Goal: Task Accomplishment & Management: Use online tool/utility

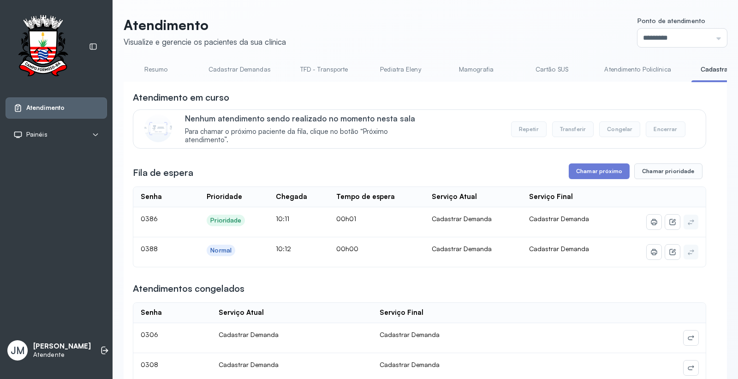
click at [163, 69] on link "Resumo" at bounding box center [156, 69] width 65 height 15
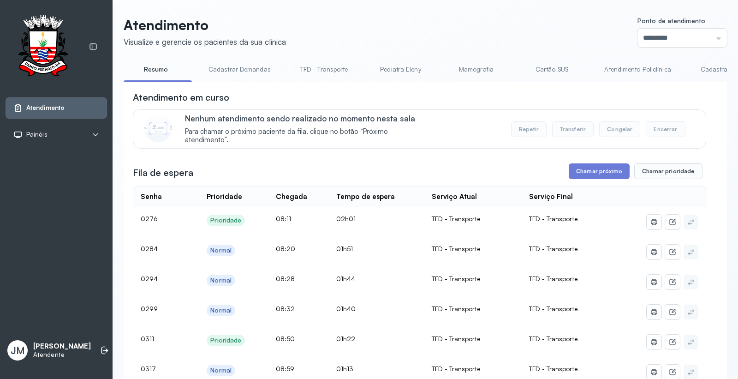
click at [713, 69] on link "Cadastrar Demanda" at bounding box center [729, 69] width 77 height 15
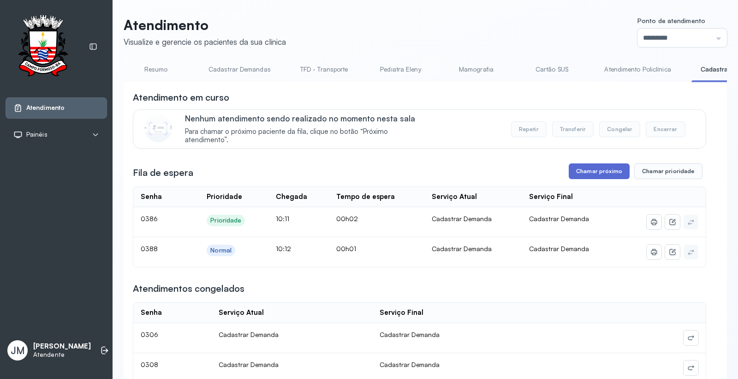
click at [602, 168] on button "Chamar próximo" at bounding box center [599, 171] width 61 height 16
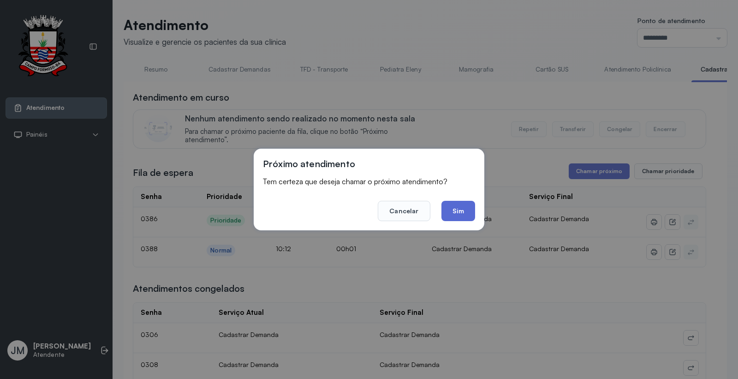
click at [462, 206] on button "Sim" at bounding box center [458, 211] width 34 height 20
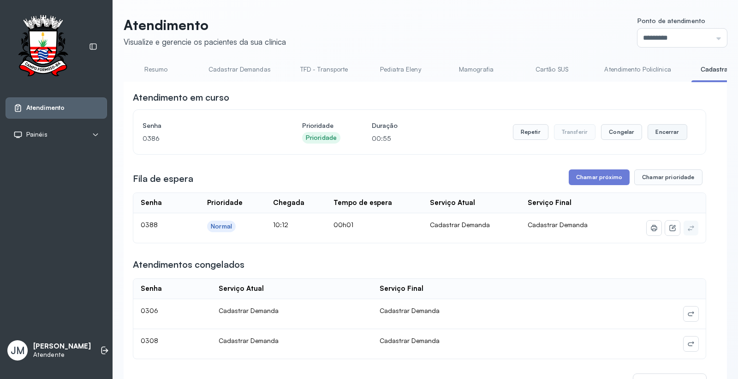
click at [666, 133] on button "Encerrar" at bounding box center [667, 132] width 39 height 16
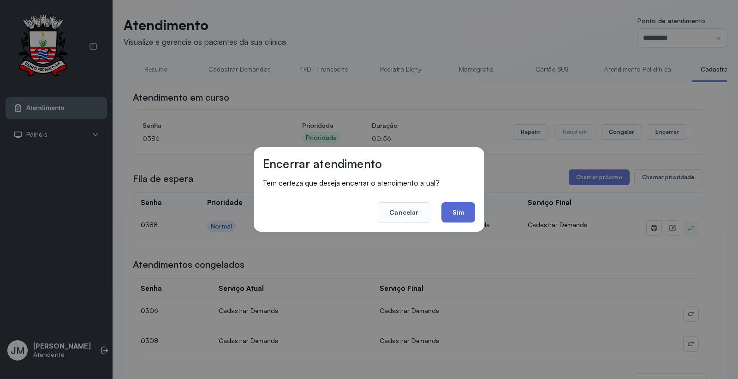
click at [445, 213] on button "Sim" at bounding box center [458, 212] width 34 height 20
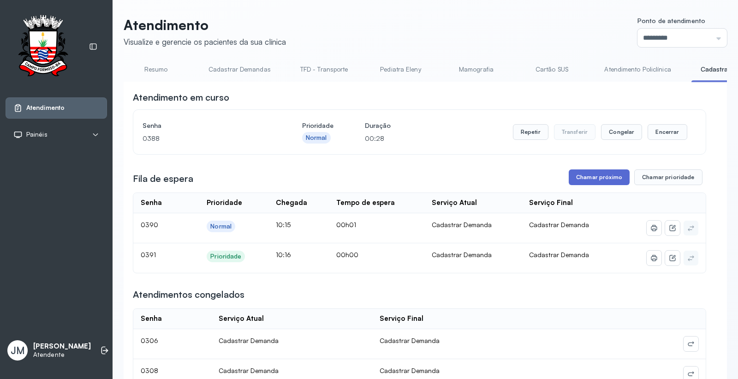
click at [592, 176] on button "Chamar próximo" at bounding box center [599, 177] width 61 height 16
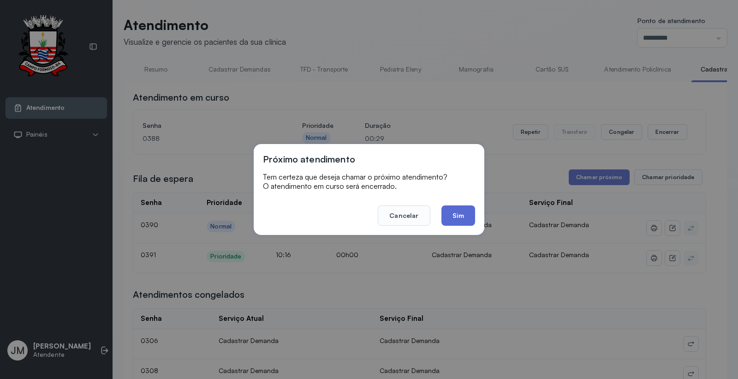
click at [463, 205] on button "Sim" at bounding box center [458, 215] width 34 height 20
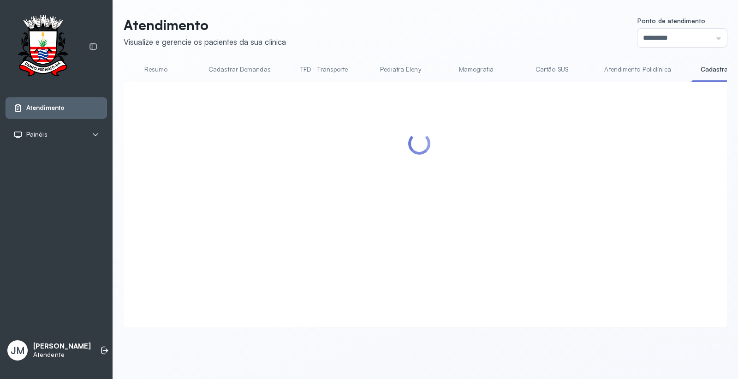
click at [459, 210] on div at bounding box center [419, 193] width 573 height 204
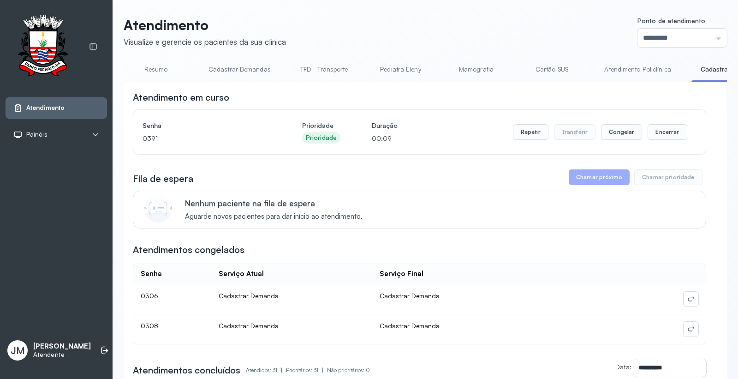
click at [155, 69] on link "Resumo" at bounding box center [156, 69] width 65 height 15
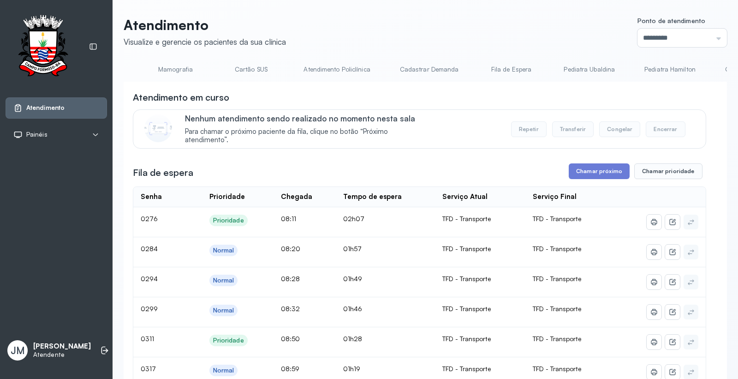
scroll to position [0, 303]
click at [565, 66] on link "Pediatra Ubaldina" at bounding box center [587, 69] width 70 height 15
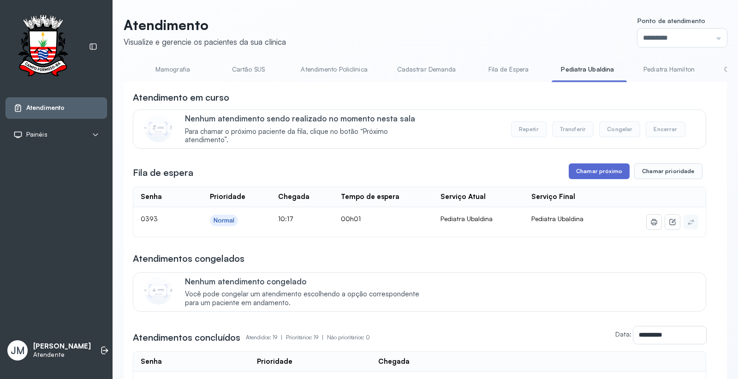
click at [596, 168] on button "Chamar próximo" at bounding box center [599, 171] width 61 height 16
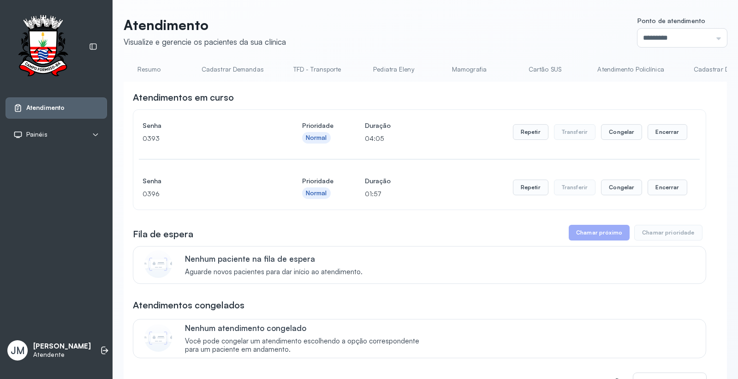
scroll to position [0, 0]
click at [157, 70] on link "Resumo" at bounding box center [156, 69] width 65 height 15
